Goal: Submit feedback/report problem

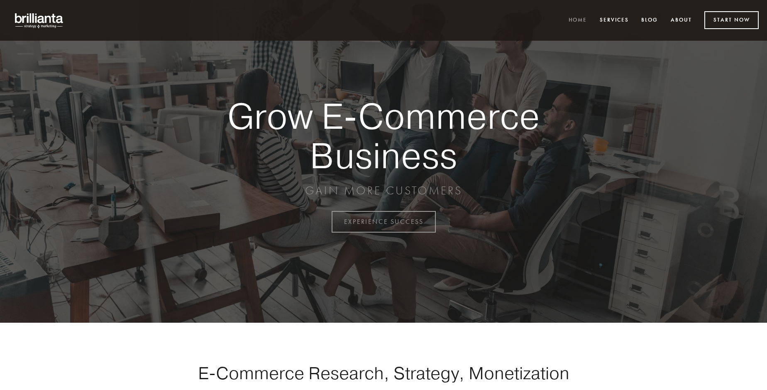
scroll to position [2176, 0]
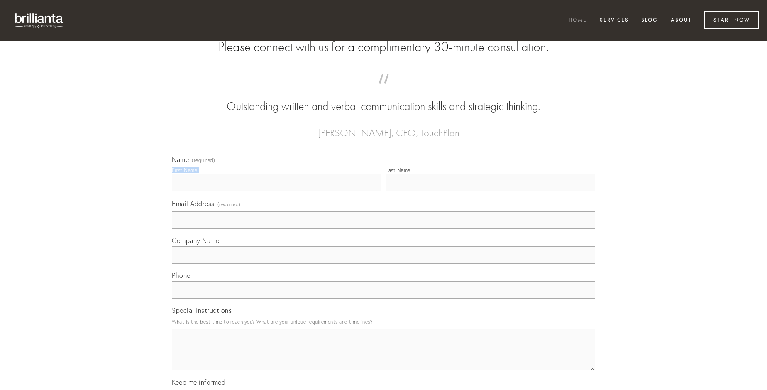
type input "[PERSON_NAME]"
click at [490, 191] on input "Last Name" at bounding box center [491, 182] width 210 height 17
type input "[PERSON_NAME]"
click at [384, 229] on input "Email Address (required)" at bounding box center [383, 219] width 423 height 17
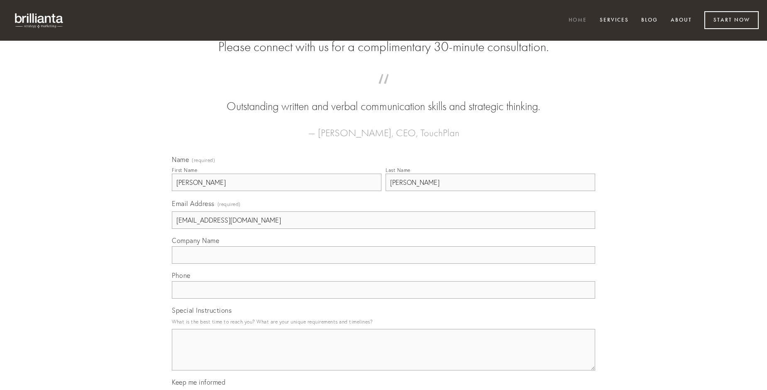
type input "[EMAIL_ADDRESS][DOMAIN_NAME]"
click at [384, 264] on input "Company Name" at bounding box center [383, 254] width 423 height 17
type input "[PERSON_NAME]"
click at [384, 298] on input "text" at bounding box center [383, 289] width 423 height 17
click at [384, 357] on textarea "Special Instructions" at bounding box center [383, 350] width 423 height 42
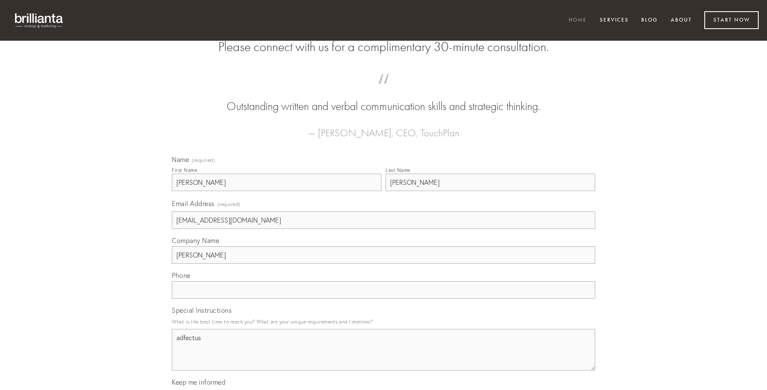
type textarea "adfectus"
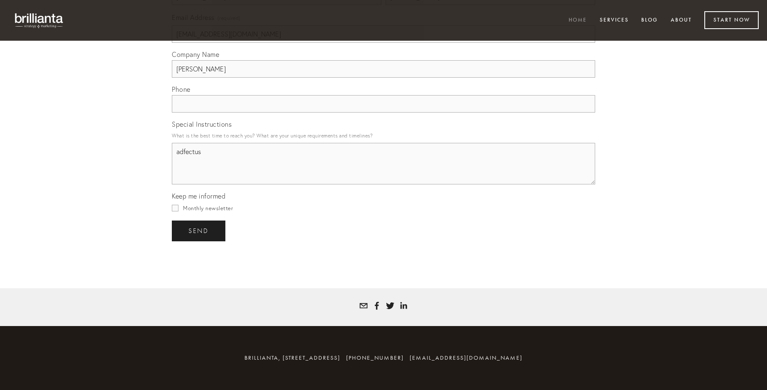
click at [199, 230] on span "send" at bounding box center [198, 230] width 20 height 7
